Goal: Task Accomplishment & Management: Complete application form

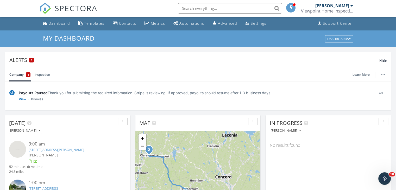
click at [196, 8] on input "text" at bounding box center [230, 8] width 104 height 10
type input "Newmarket"
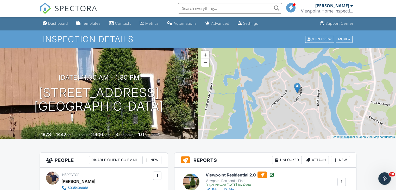
click at [60, 21] on div "Dashboard" at bounding box center [58, 23] width 20 height 4
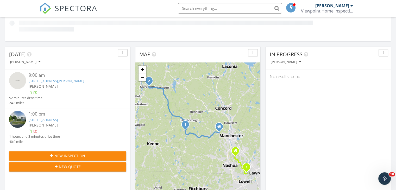
scroll to position [130, 0]
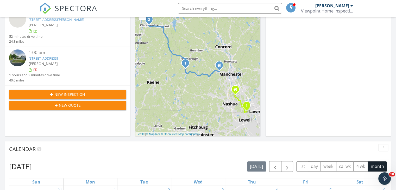
click at [69, 134] on div "Today Paul Rondeau 9:00 am 8 Wallace St, Antrim, NH 03440 Paul Rondeau 52 minut…" at bounding box center [67, 60] width 125 height 151
click at [63, 93] on span "New Inspection" at bounding box center [69, 94] width 31 height 5
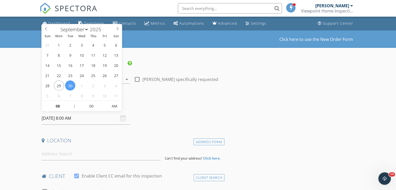
click at [85, 118] on input "[DATE] 8:00 AM" at bounding box center [86, 118] width 88 height 13
select select "9"
type input "[DATE] 8:00 AM"
type input "09"
type input "[DATE] 9:00 AM"
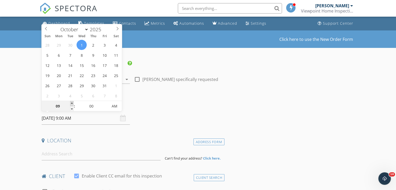
click at [71, 102] on span at bounding box center [72, 103] width 4 height 5
type input "10"
type input "10/01/2025 10:00 AM"
click at [71, 102] on span at bounding box center [72, 103] width 4 height 5
type input "11"
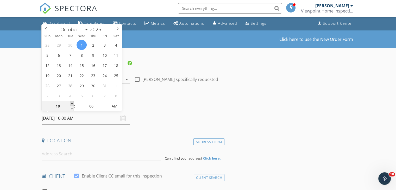
type input "10/01/2025 11:00 AM"
click at [71, 102] on span at bounding box center [72, 103] width 4 height 5
type input "12"
type input "10/01/2025 12:00 PM"
click at [71, 102] on span at bounding box center [72, 103] width 4 height 5
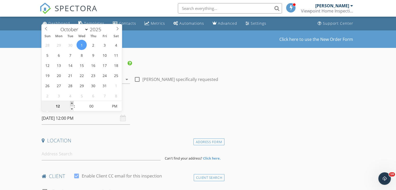
type input "01"
type input "10/01/2025 1:00 PM"
click at [71, 102] on span at bounding box center [72, 103] width 4 height 5
type input "02"
type input "10/01/2025 2:00 PM"
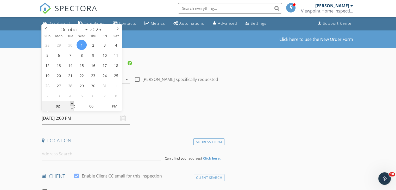
click at [71, 101] on span at bounding box center [72, 103] width 4 height 5
type input "03"
type input "[DATE] 3:00 PM"
click at [71, 101] on span at bounding box center [72, 103] width 4 height 5
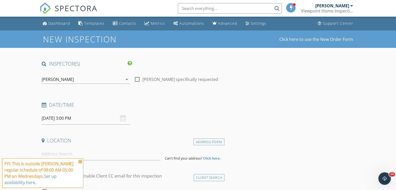
click at [159, 108] on h4 "Date/Time" at bounding box center [132, 105] width 181 height 7
click at [80, 162] on icon at bounding box center [80, 162] width 4 height 4
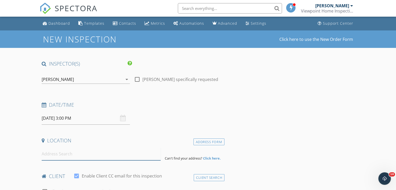
click at [55, 151] on input at bounding box center [101, 154] width 119 height 13
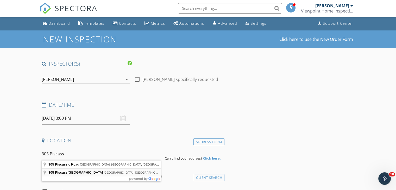
type input "305 Piscassic Street, Newmarket, NH, USA"
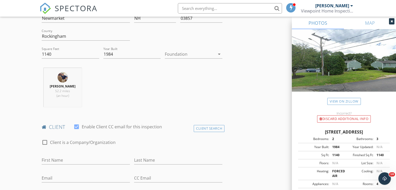
scroll to position [156, 0]
click at [65, 157] on input "First Name" at bounding box center [86, 159] width 88 height 9
type input "[PERSON_NAME]"
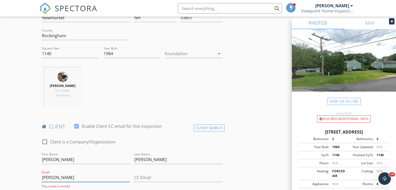
type input "[EMAIL_ADDRESS][DOMAIN_NAME]"
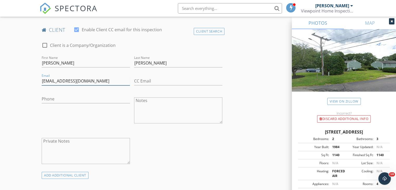
scroll to position [260, 0]
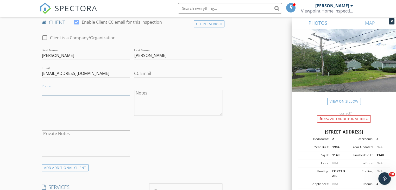
click at [57, 90] on input "Phone" at bounding box center [86, 91] width 88 height 9
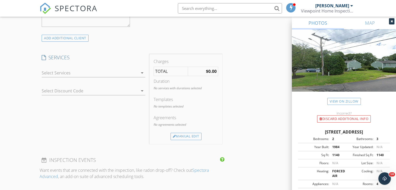
scroll to position [391, 0]
type input "[PHONE_NUMBER]"
click at [66, 74] on div at bounding box center [90, 72] width 96 height 8
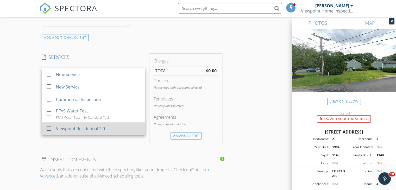
click at [80, 127] on div "Viewpoint Residential 2.0" at bounding box center [80, 129] width 49 height 6
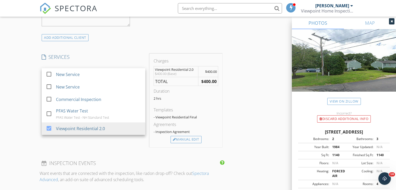
click at [30, 112] on div "New Inspection Click here to use the New Order Form INSPECTOR(S) check_box Paul…" at bounding box center [198, 99] width 396 height 918
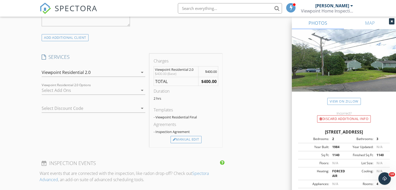
click at [70, 91] on div at bounding box center [90, 90] width 96 height 8
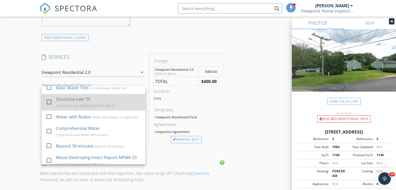
scroll to position [26, 0]
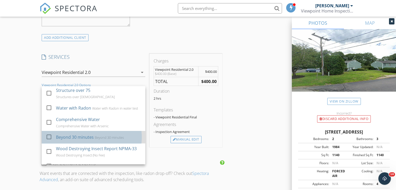
click at [81, 138] on div "Beyond 30 minutes" at bounding box center [75, 137] width 38 height 6
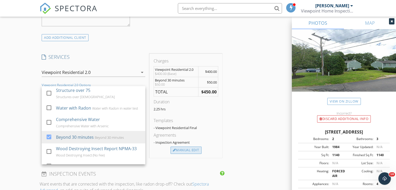
click at [187, 150] on div "Manual Edit" at bounding box center [186, 150] width 31 height 7
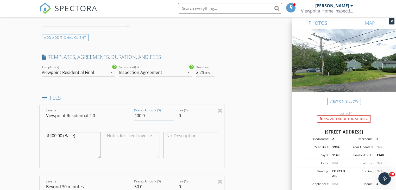
click at [141, 114] on input "400.0" at bounding box center [154, 115] width 40 height 9
type input "475.0"
click at [57, 134] on textarea "$400.00 (Base)" at bounding box center [73, 145] width 55 height 26
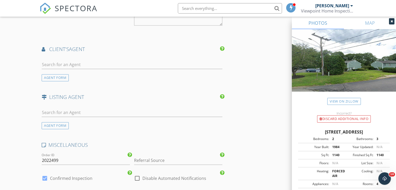
scroll to position [703, 0]
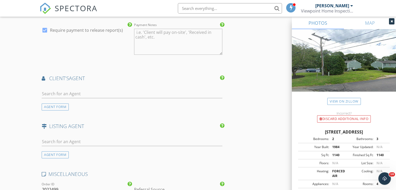
type textarea "$475.00 (Base)"
click at [64, 90] on input "text" at bounding box center [132, 94] width 181 height 9
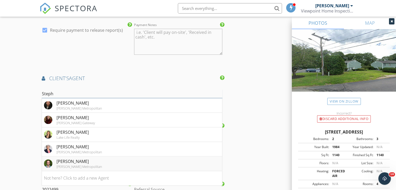
type input "Steph"
click at [78, 163] on div "[PERSON_NAME]" at bounding box center [80, 161] width 46 height 6
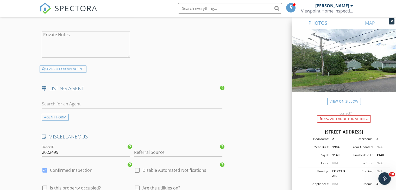
scroll to position [911, 0]
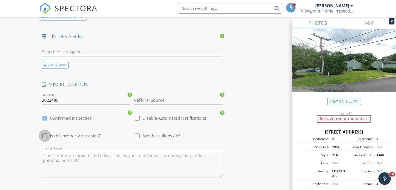
click at [44, 134] on div at bounding box center [44, 135] width 9 height 9
checkbox input "true"
click at [136, 133] on div at bounding box center [137, 135] width 9 height 9
checkbox input "true"
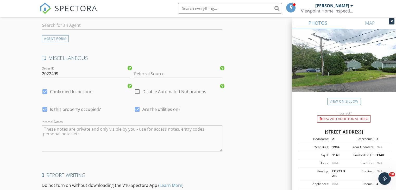
scroll to position [999, 0]
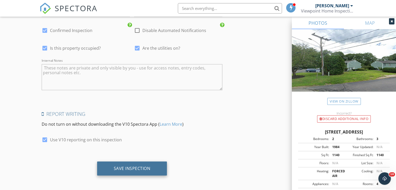
click at [136, 166] on div "Save Inspection" at bounding box center [132, 168] width 37 height 5
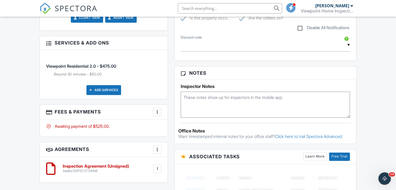
scroll to position [286, 0]
